Goal: Information Seeking & Learning: Learn about a topic

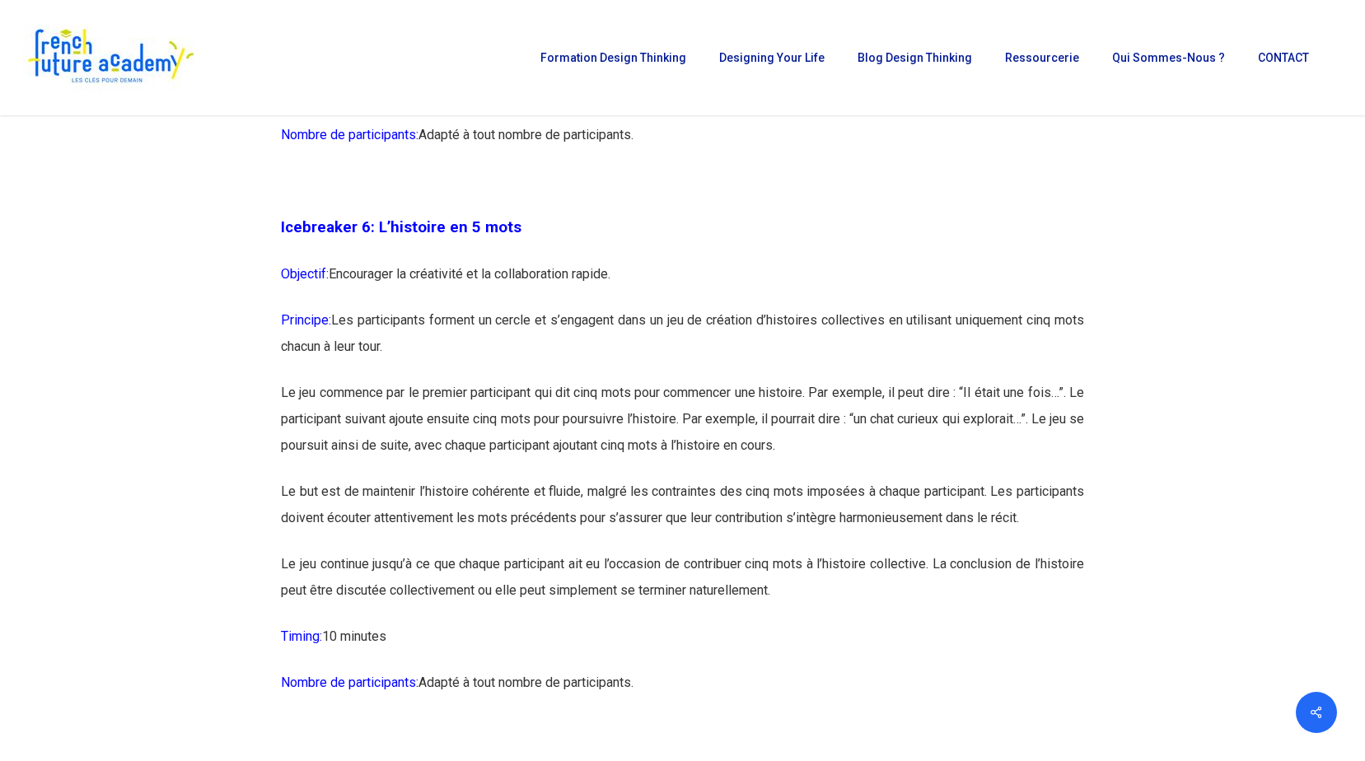
scroll to position [3459, 0]
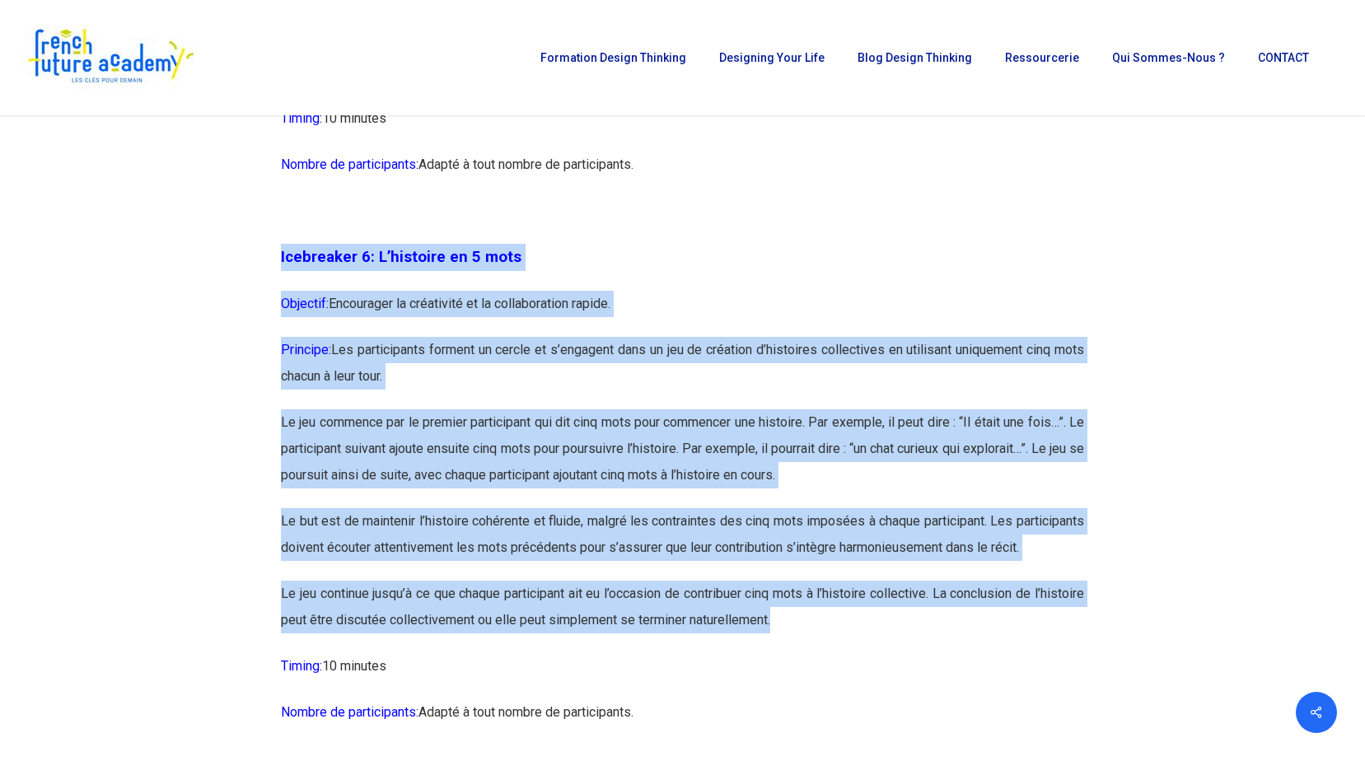
drag, startPoint x: 282, startPoint y: 285, endPoint x: 973, endPoint y: 679, distance: 795.7
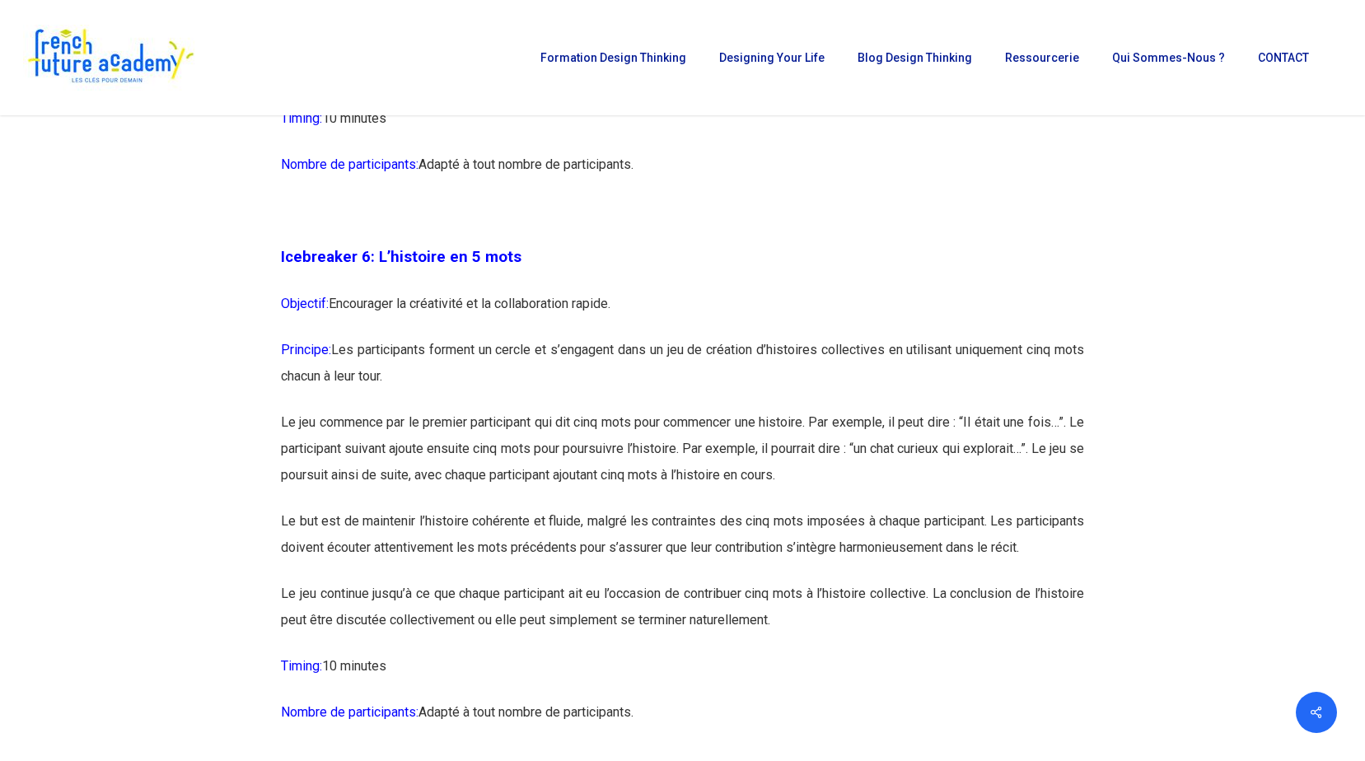
drag, startPoint x: 973, startPoint y: 679, endPoint x: 1178, endPoint y: 403, distance: 343.9
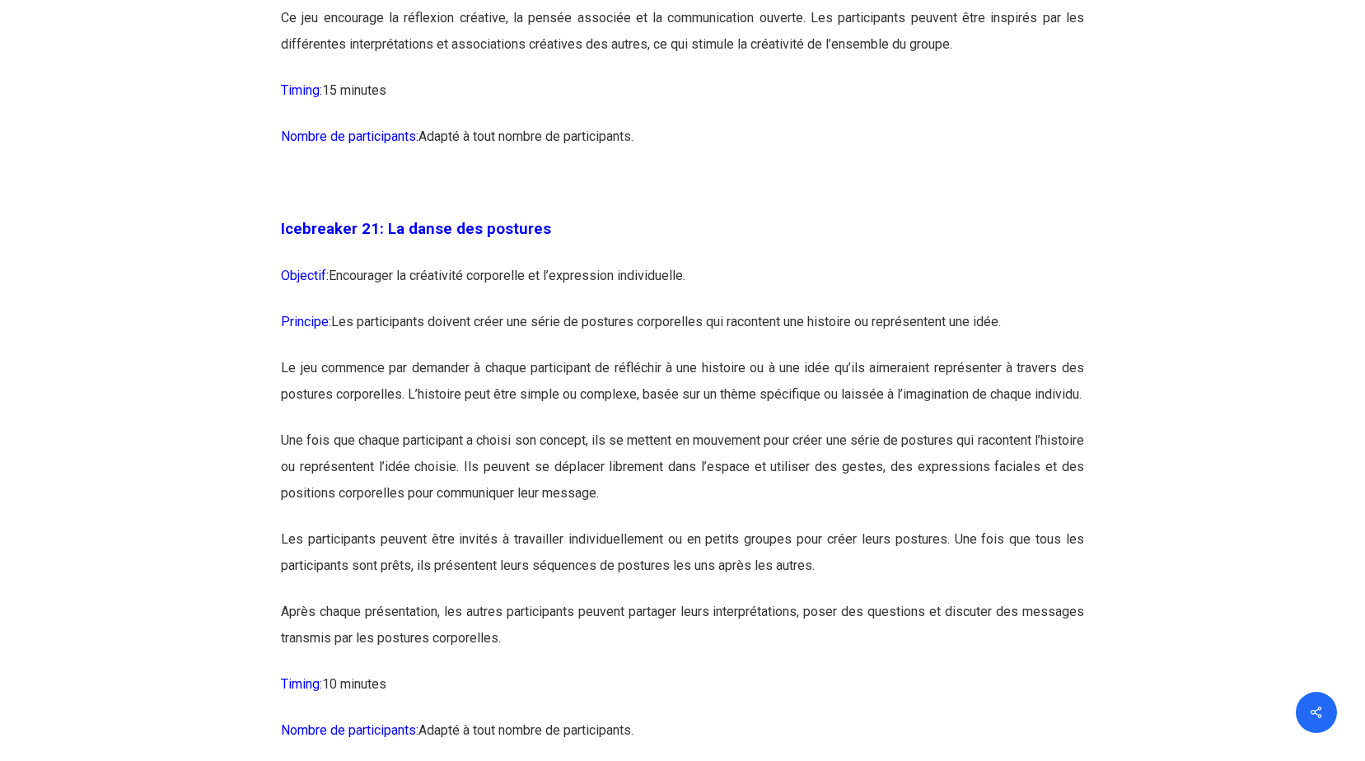
scroll to position [11613, 0]
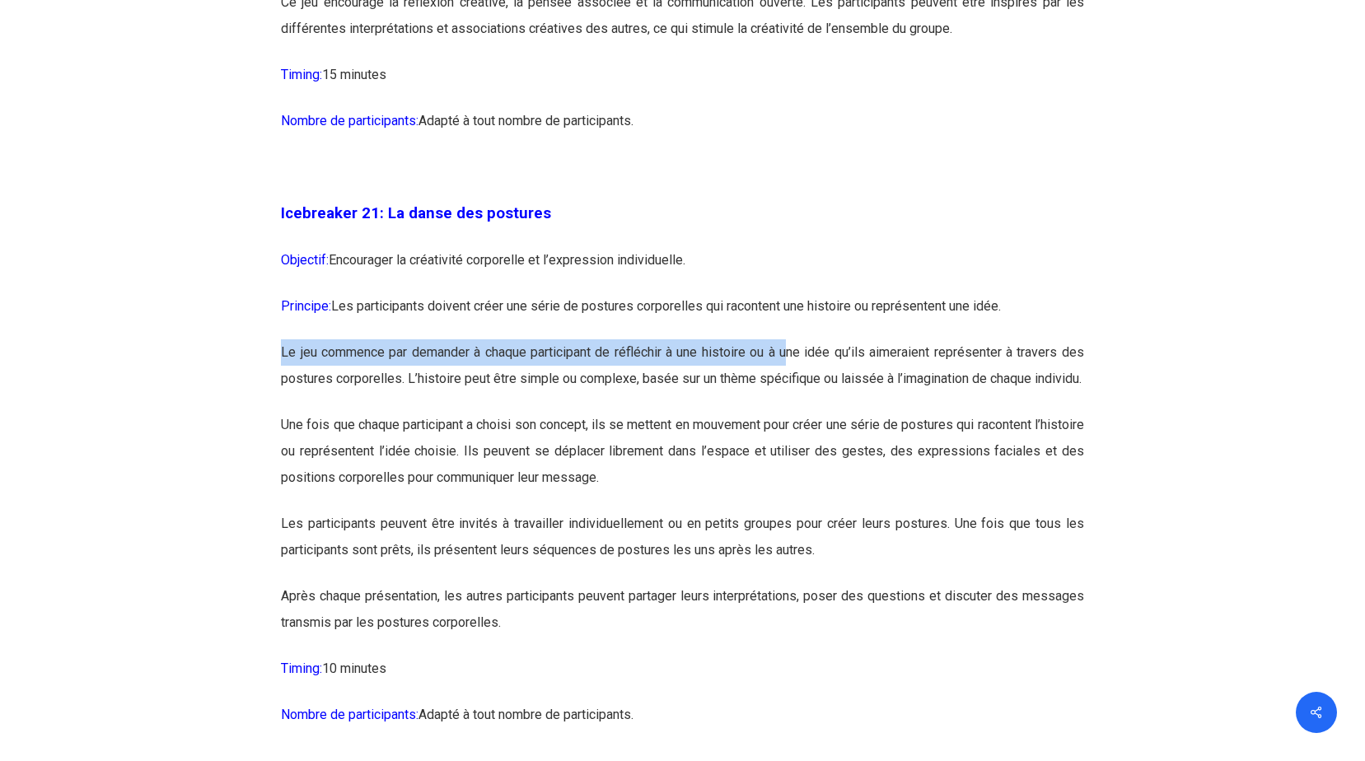
drag, startPoint x: 278, startPoint y: 407, endPoint x: 801, endPoint y: 409, distance: 523.8
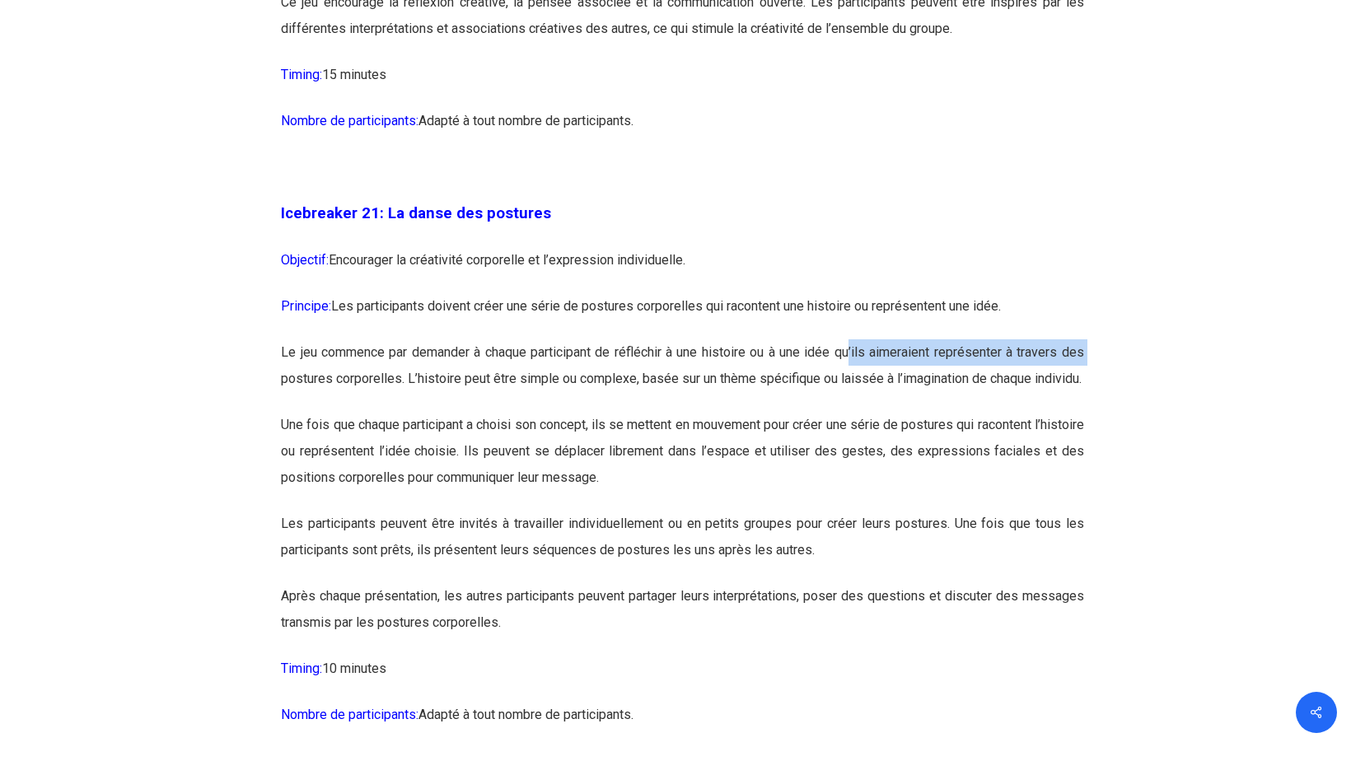
drag, startPoint x: 801, startPoint y: 409, endPoint x: 277, endPoint y: 431, distance: 525.1
drag, startPoint x: 277, startPoint y: 431, endPoint x: 374, endPoint y: 446, distance: 98.3
click at [374, 412] on p "Le jeu commence par demander à chaque participant de réfléchir à une histoire o…" at bounding box center [682, 375] width 803 height 72
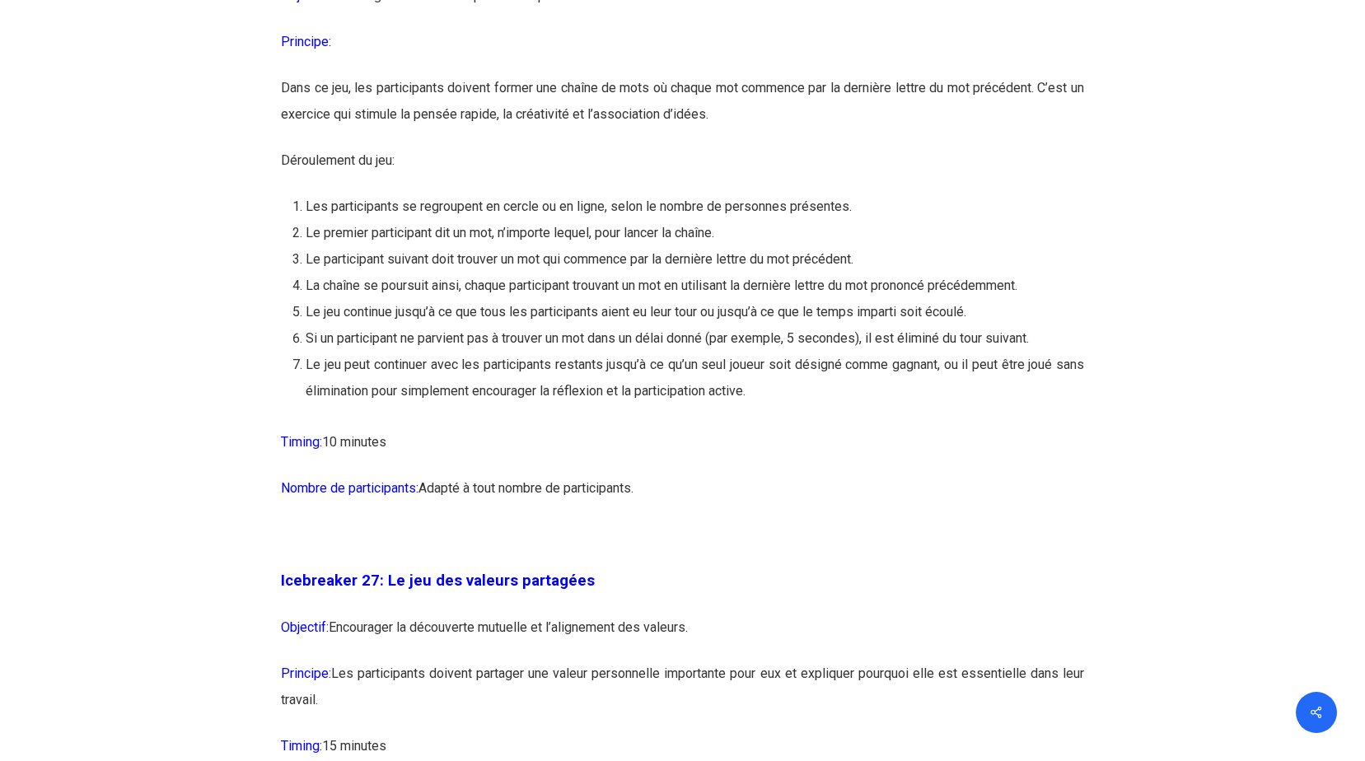
scroll to position [14660, 0]
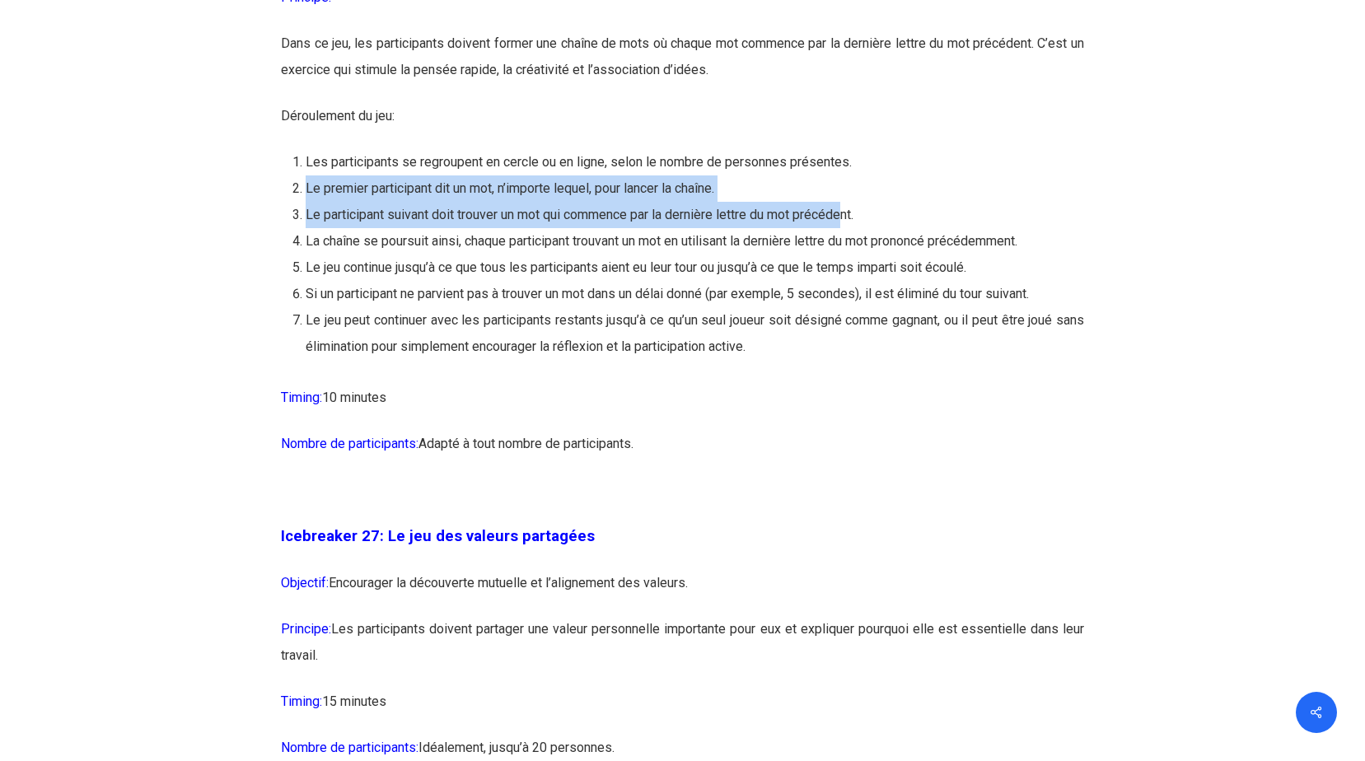
drag, startPoint x: 307, startPoint y: 267, endPoint x: 855, endPoint y: 292, distance: 548.2
click at [855, 292] on ol "Les participants se regroupent en cercle ou en ligne, selon le nombre de person…" at bounding box center [695, 254] width 778 height 211
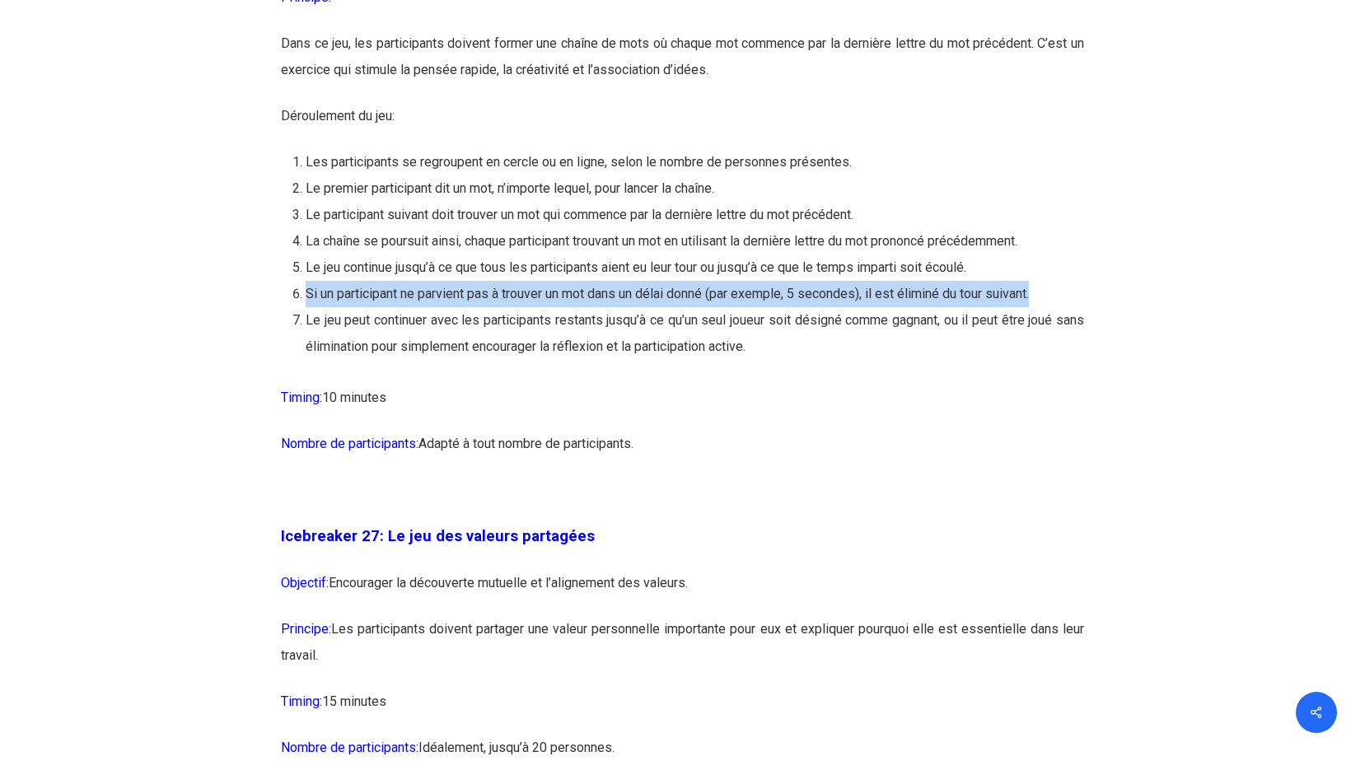
drag, startPoint x: 308, startPoint y: 376, endPoint x: 1045, endPoint y: 363, distance: 737.2
click at [1045, 307] on li "Si un participant ne parvient pas à trouver un mot dans un délai donné (par exe…" at bounding box center [695, 294] width 778 height 26
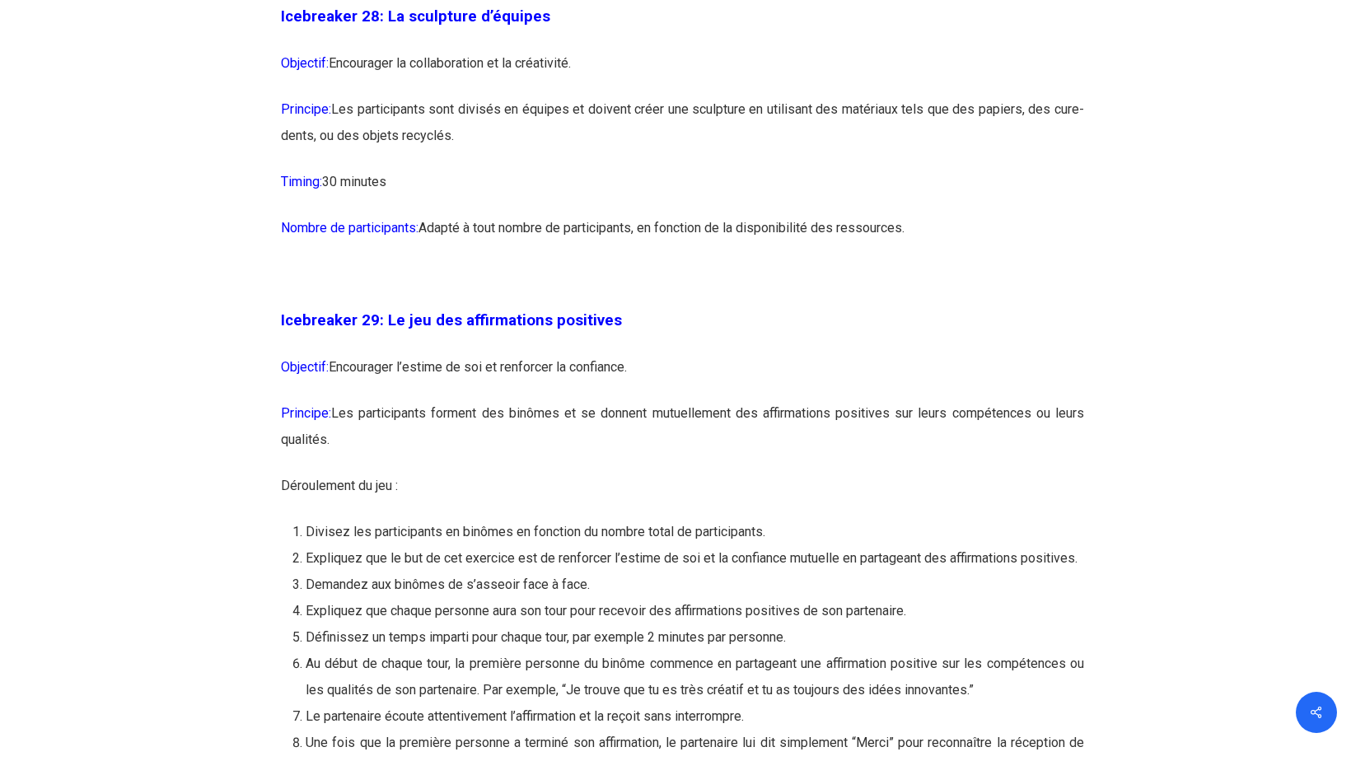
scroll to position [15731, 0]
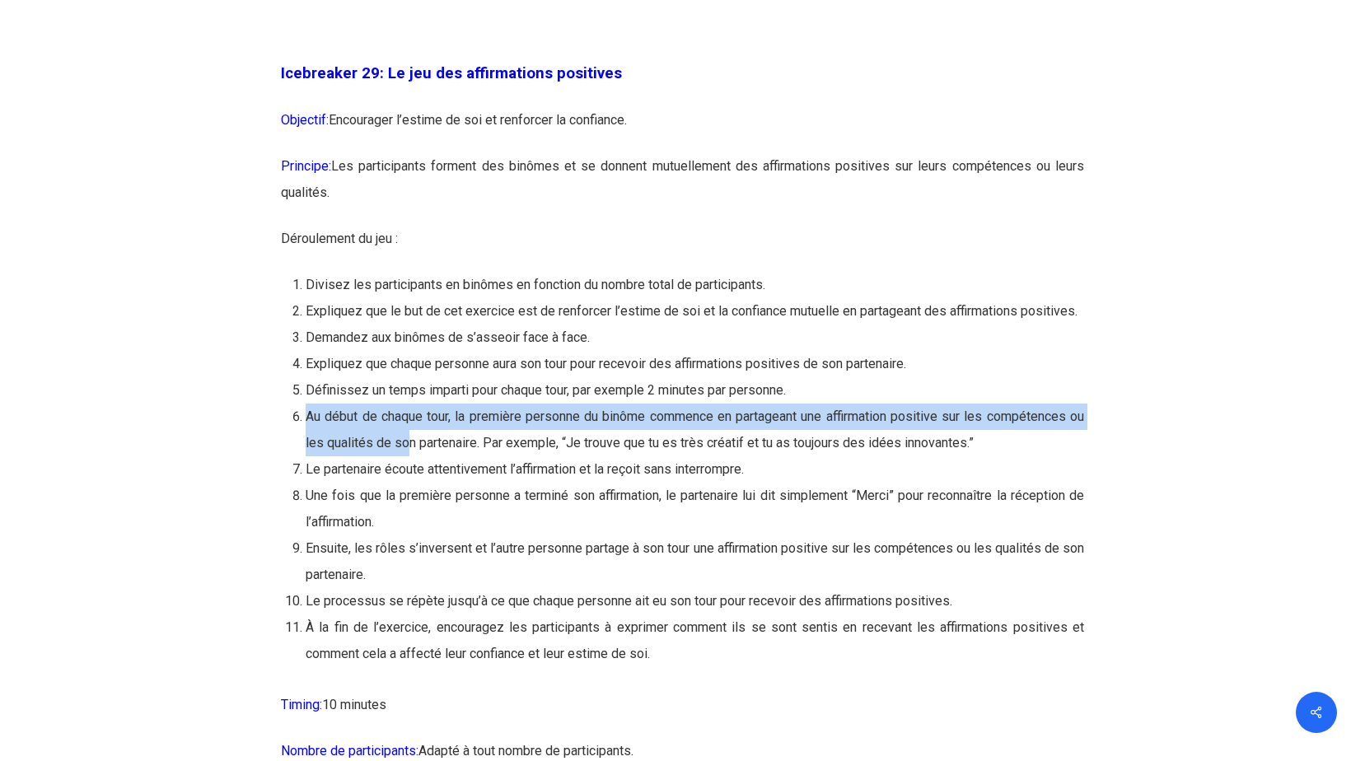
drag, startPoint x: 310, startPoint y: 497, endPoint x: 410, endPoint y: 514, distance: 101.8
click at [410, 456] on li "Au début de chaque tour, la première personne du binôme commence en partageant …" at bounding box center [695, 430] width 778 height 53
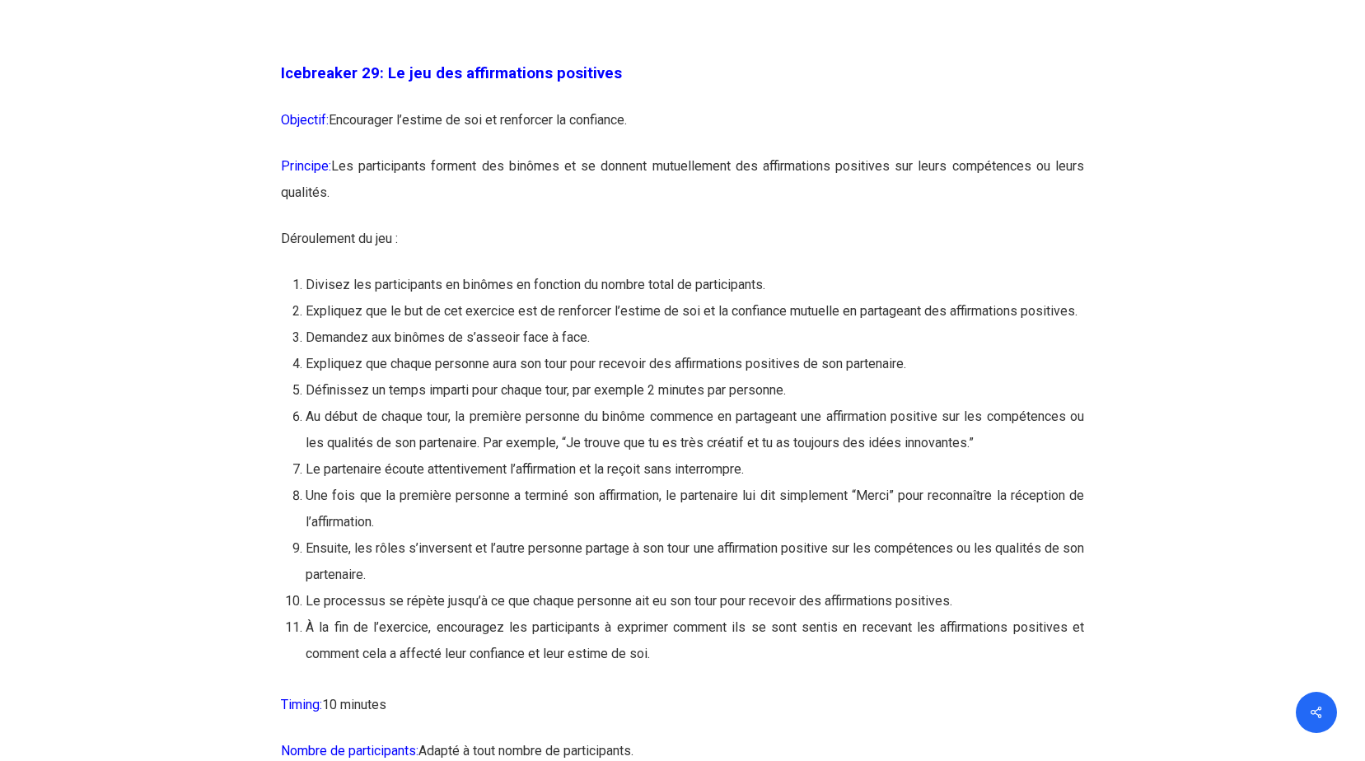
click at [843, 483] on li "Le partenaire écoute attentivement l’affirmation et la reçoit sans interrompre." at bounding box center [695, 469] width 778 height 26
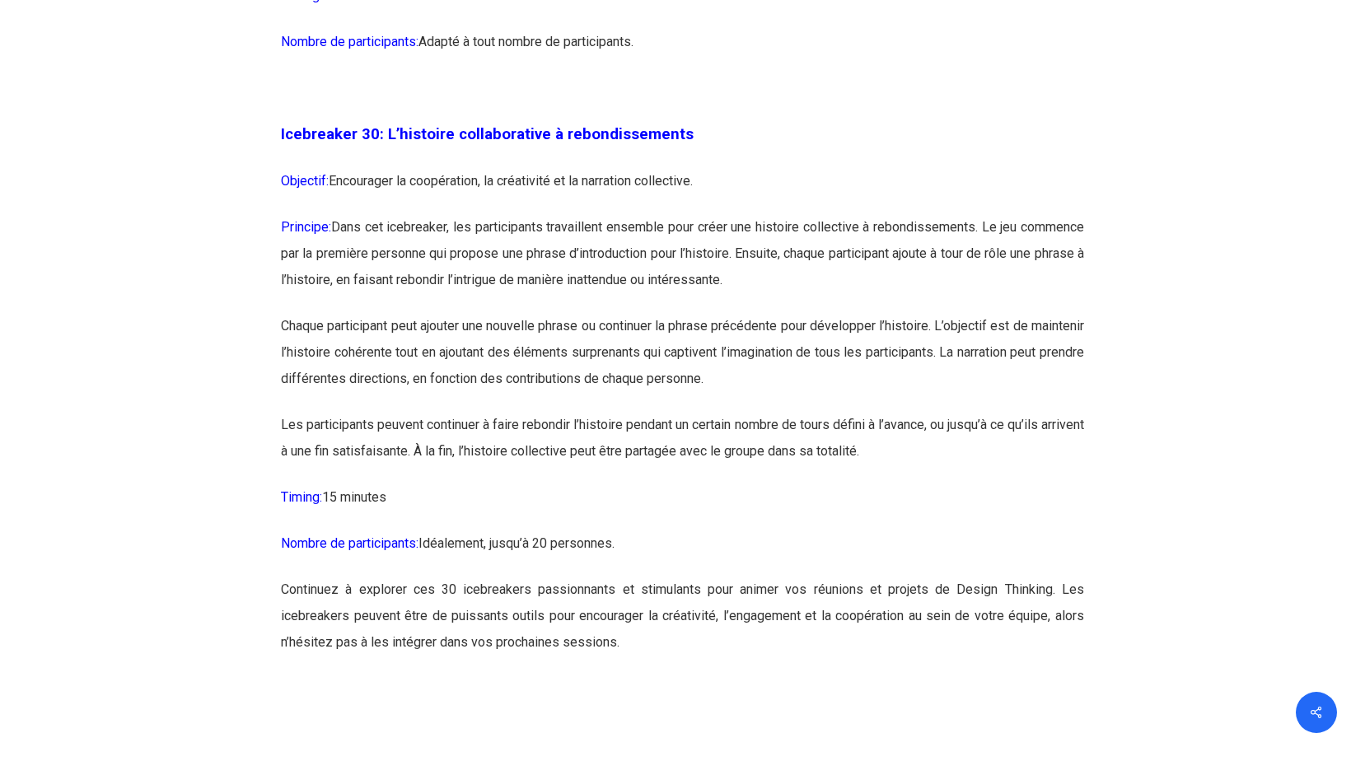
scroll to position [16472, 0]
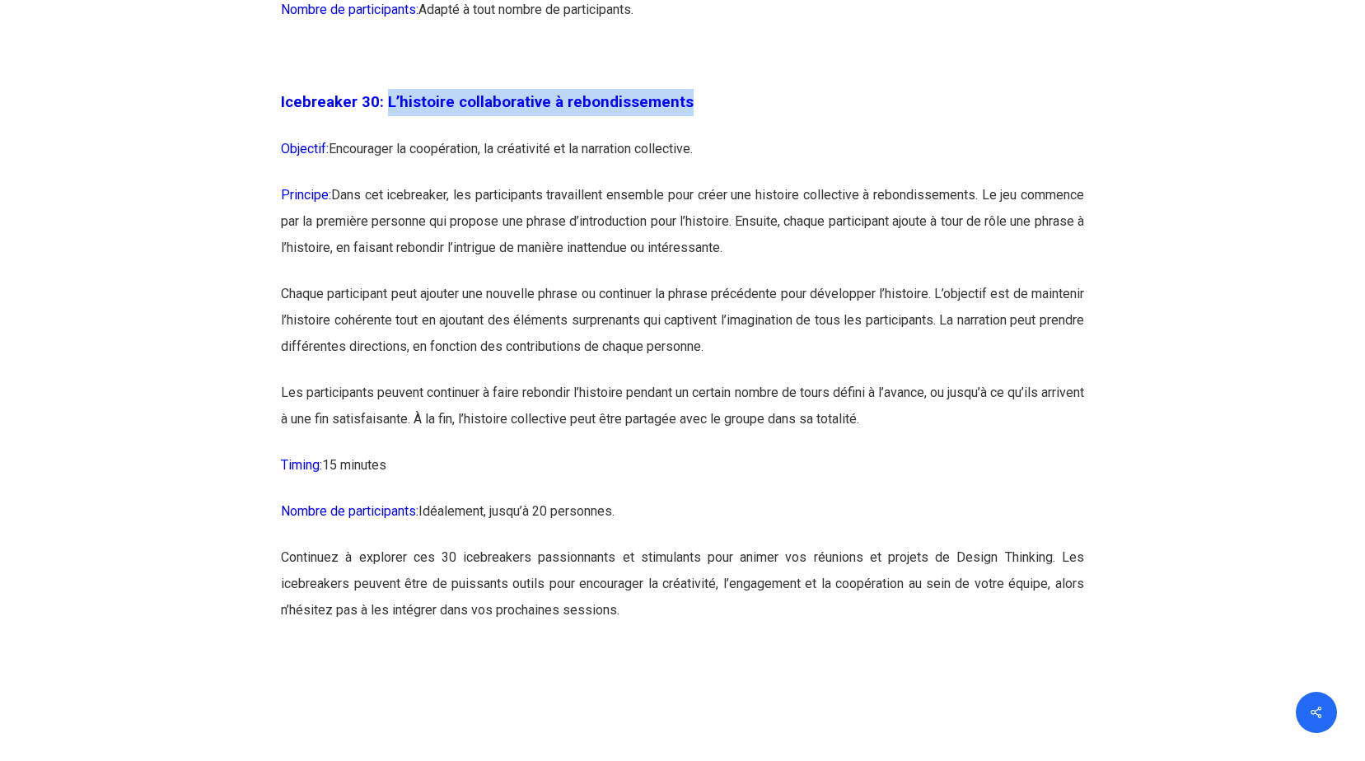
drag, startPoint x: 383, startPoint y: 178, endPoint x: 703, endPoint y: 179, distance: 320.4
click at [703, 136] on p "Icebreaker 30: L’histoire collaborative à rebondissements" at bounding box center [682, 112] width 803 height 47
drag, startPoint x: 703, startPoint y: 179, endPoint x: 577, endPoint y: 170, distance: 126.3
copy span "L’histoire collaborative à rebondissements"
